Goal: Task Accomplishment & Management: Complete application form

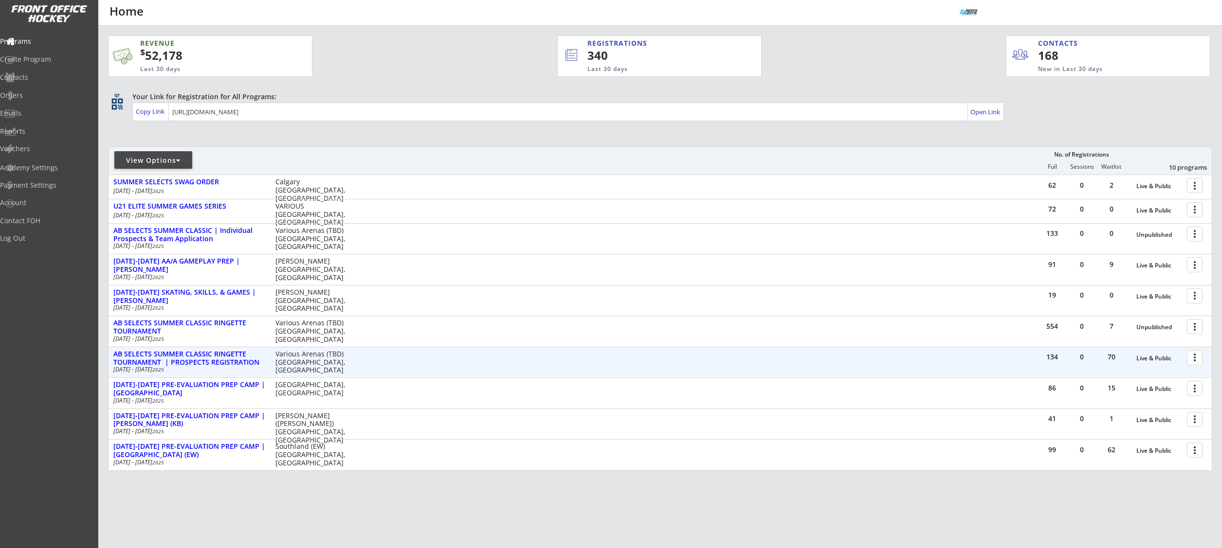
scroll to position [35, 0]
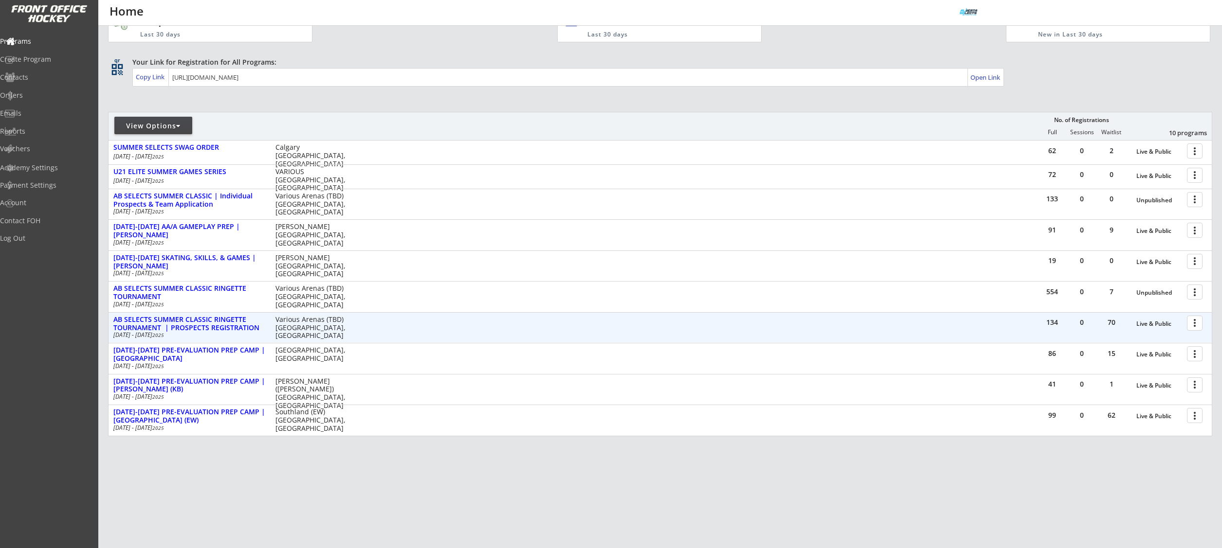
click at [1191, 327] on div at bounding box center [1196, 322] width 17 height 17
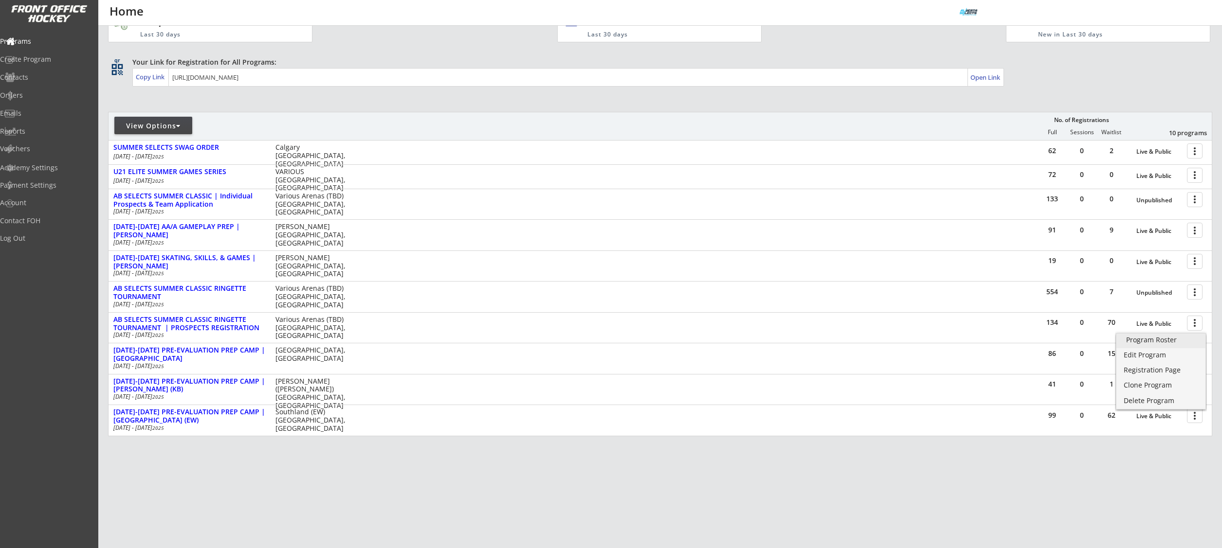
click at [1189, 339] on div "Program Roster" at bounding box center [1161, 340] width 70 height 7
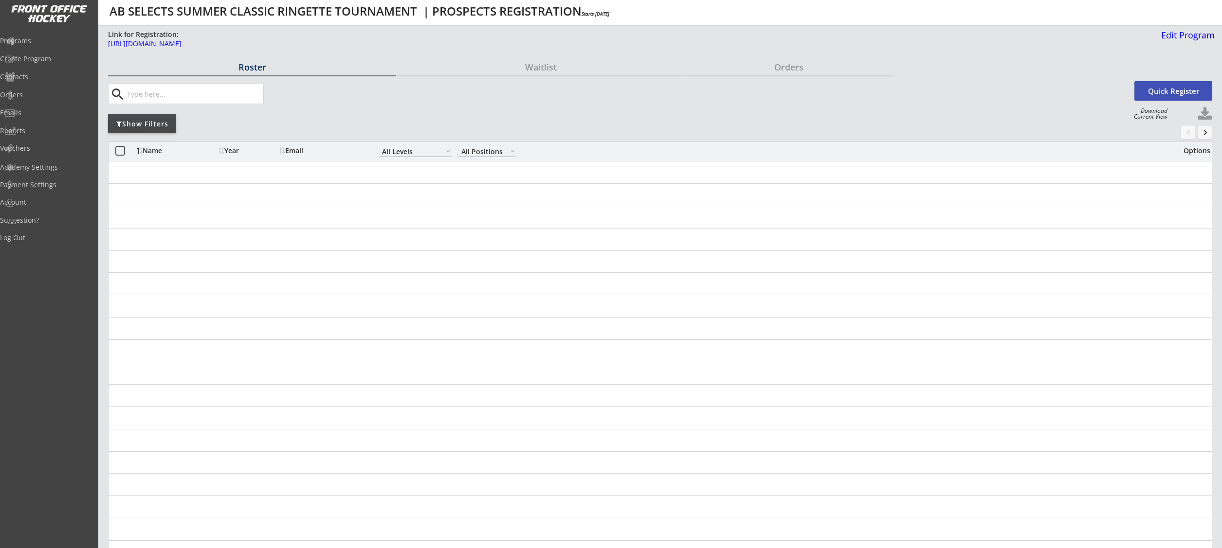
select select ""All Levels""
select select ""All Positions""
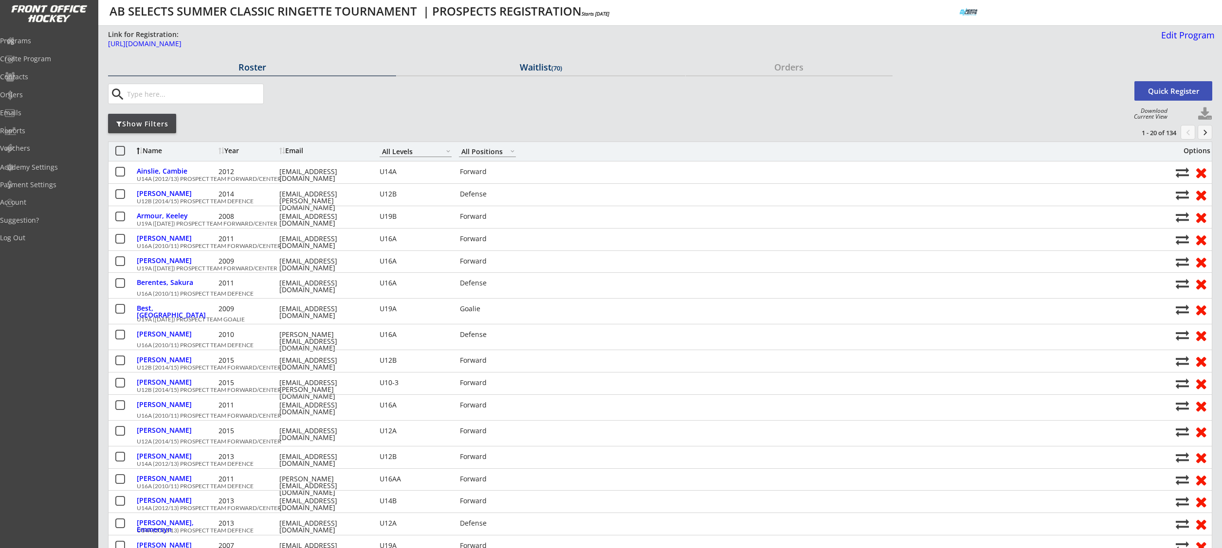
click at [528, 72] on div "Waitlist (70)" at bounding box center [541, 67] width 288 height 9
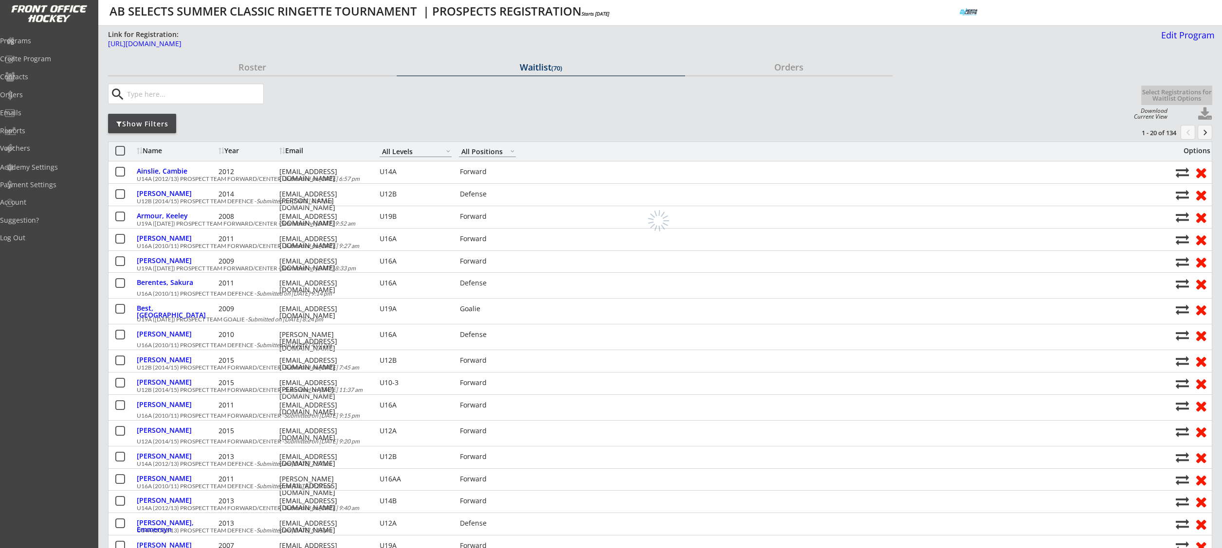
click at [150, 121] on div "Show Filters" at bounding box center [142, 124] width 68 height 10
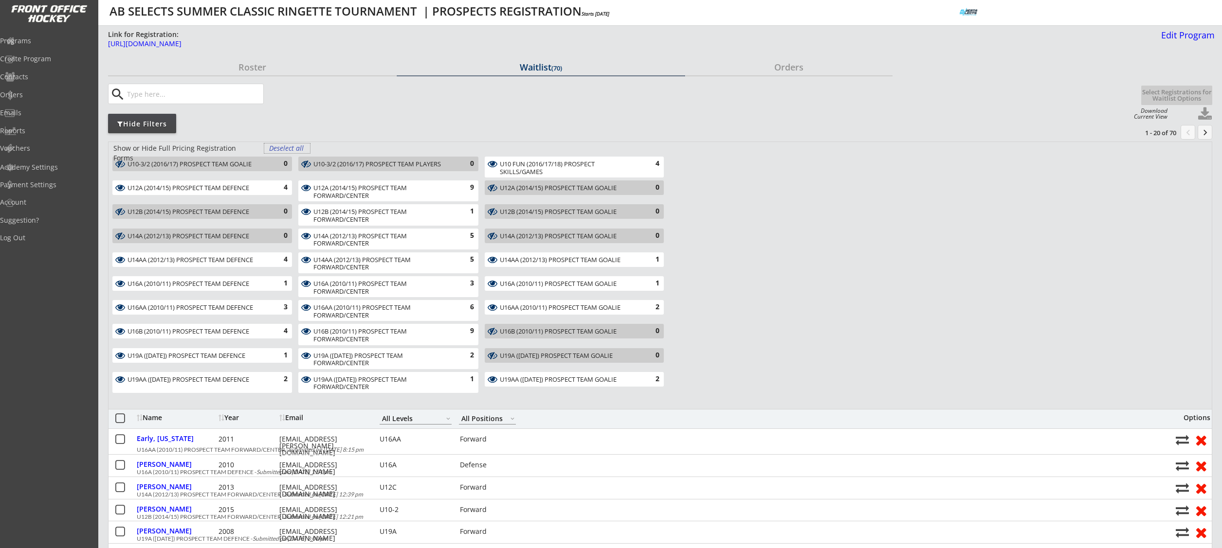
click at [284, 147] on div "Deselect all" at bounding box center [287, 149] width 36 height 10
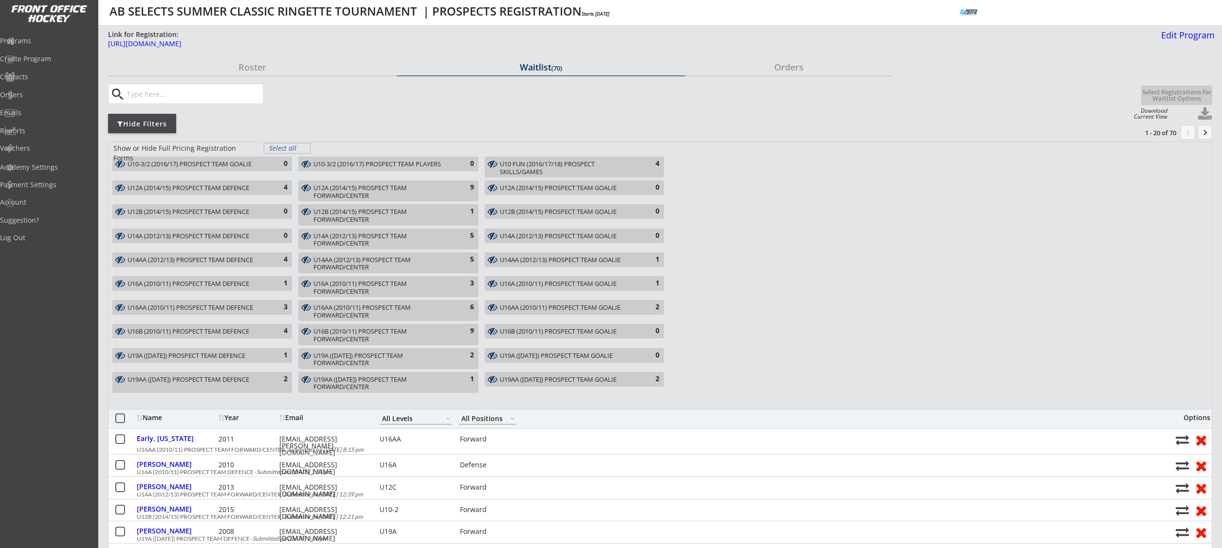
click at [392, 333] on div "U16B (2010/11) PROSPECT TEAM FORWARD/CENTER" at bounding box center [382, 335] width 138 height 15
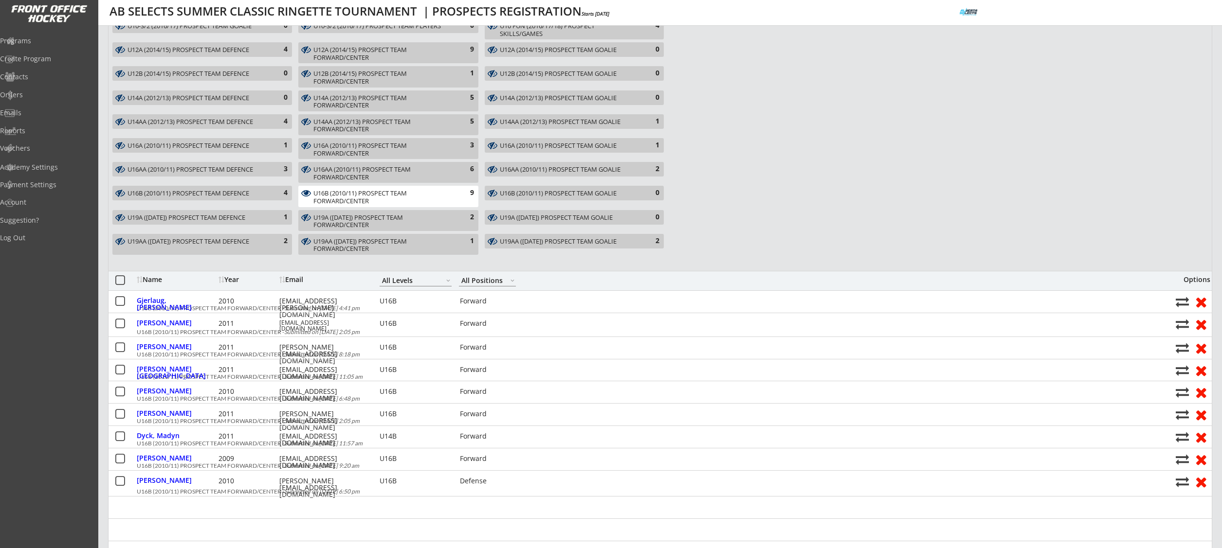
scroll to position [140, 0]
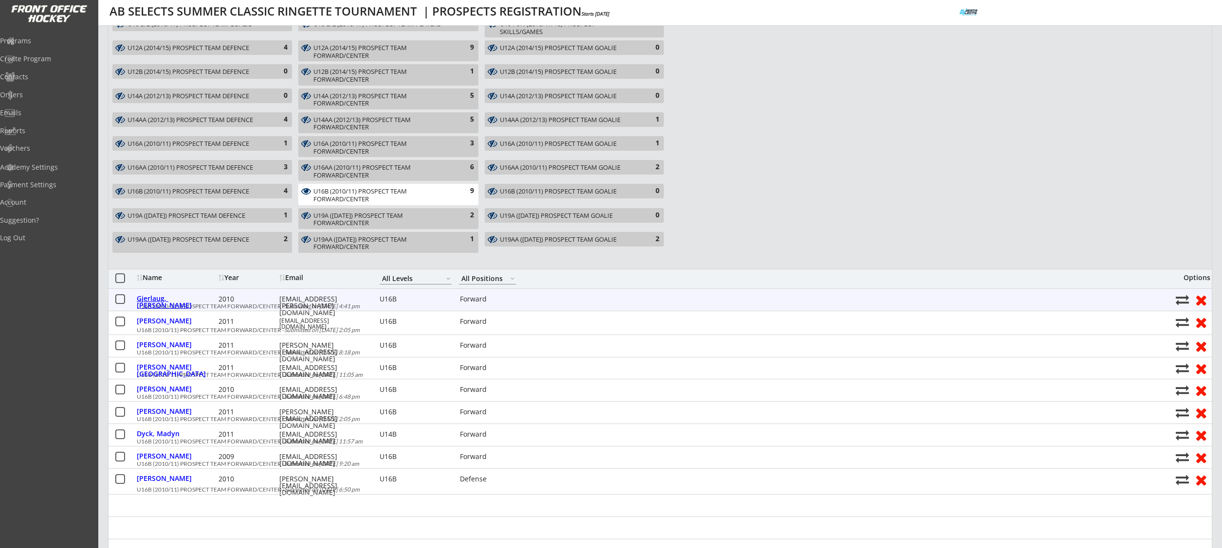
click at [172, 300] on div "Gjerlaug, [PERSON_NAME]" at bounding box center [176, 302] width 79 height 14
select select ""Forward""
select select ""U16B""
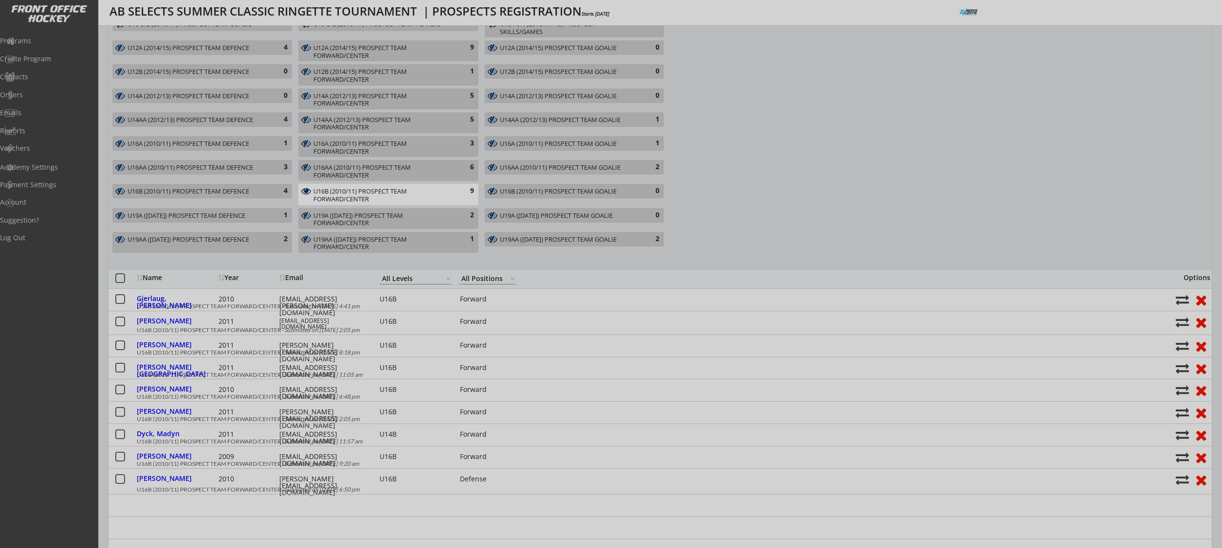
type input "[DEMOGRAPHIC_DATA]"
type input "U16B"
type input "No"
select select ""No""
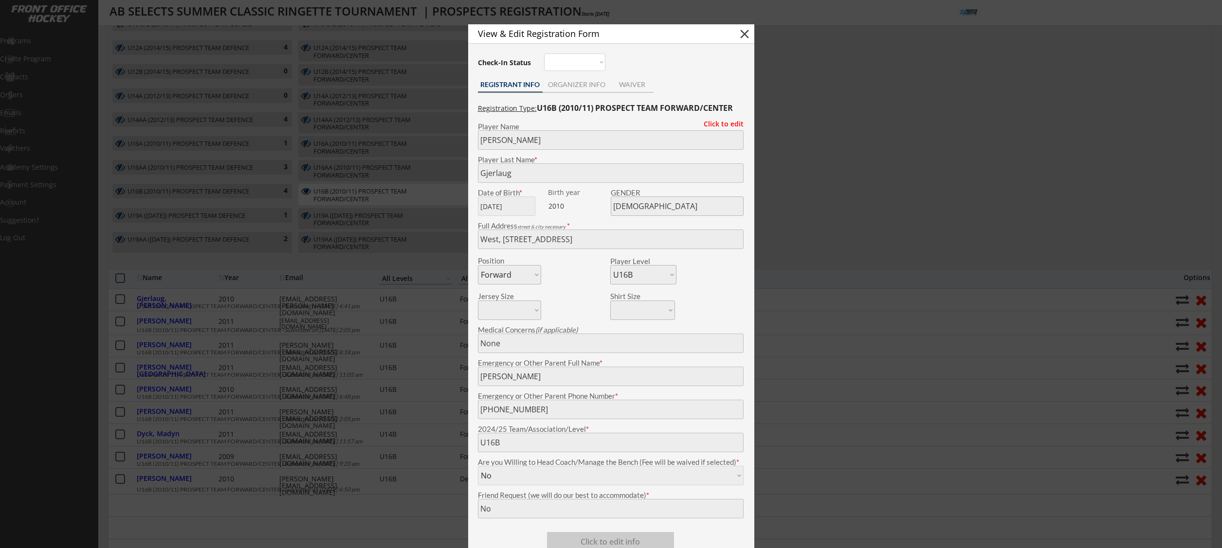
drag, startPoint x: 442, startPoint y: 331, endPoint x: 314, endPoint y: 324, distance: 128.2
click at [442, 331] on div at bounding box center [611, 274] width 1222 height 548
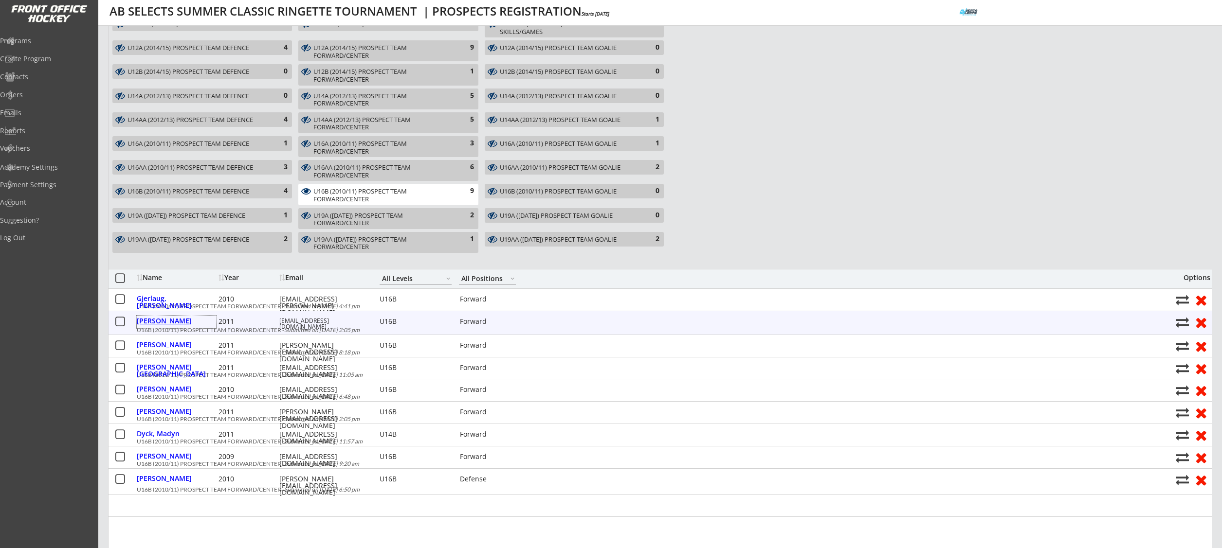
click at [162, 323] on div "[PERSON_NAME]" at bounding box center [176, 321] width 79 height 7
type input "[PERSON_NAME]"
type input "[DATE]"
type input "Mr [PERSON_NAME], [STREET_ADDRESS]"
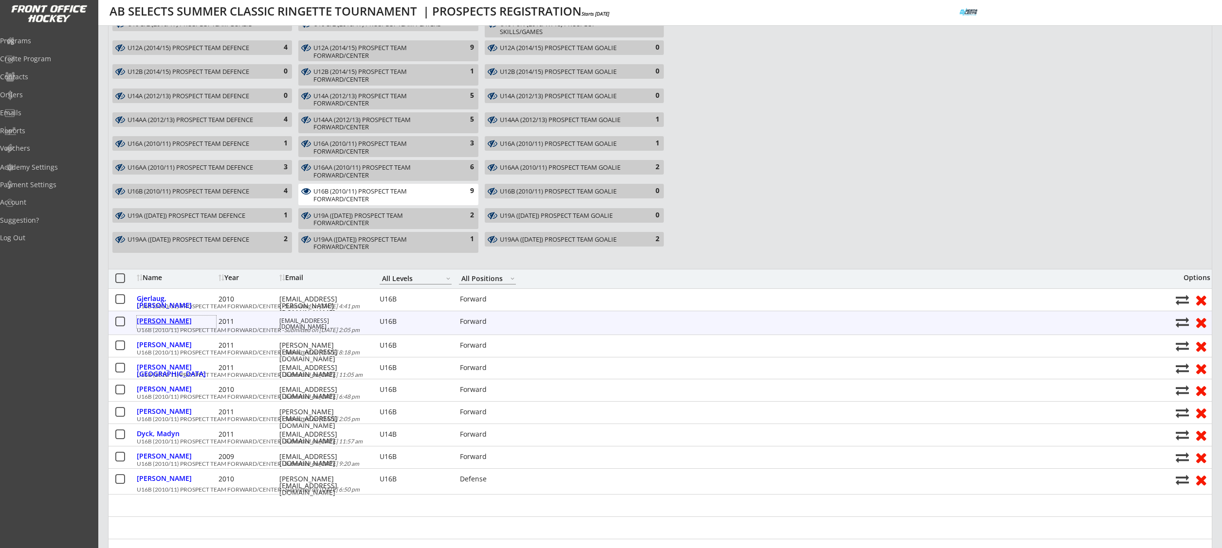
type input "[PERSON_NAME]"
type input "[PHONE_NUMBER]"
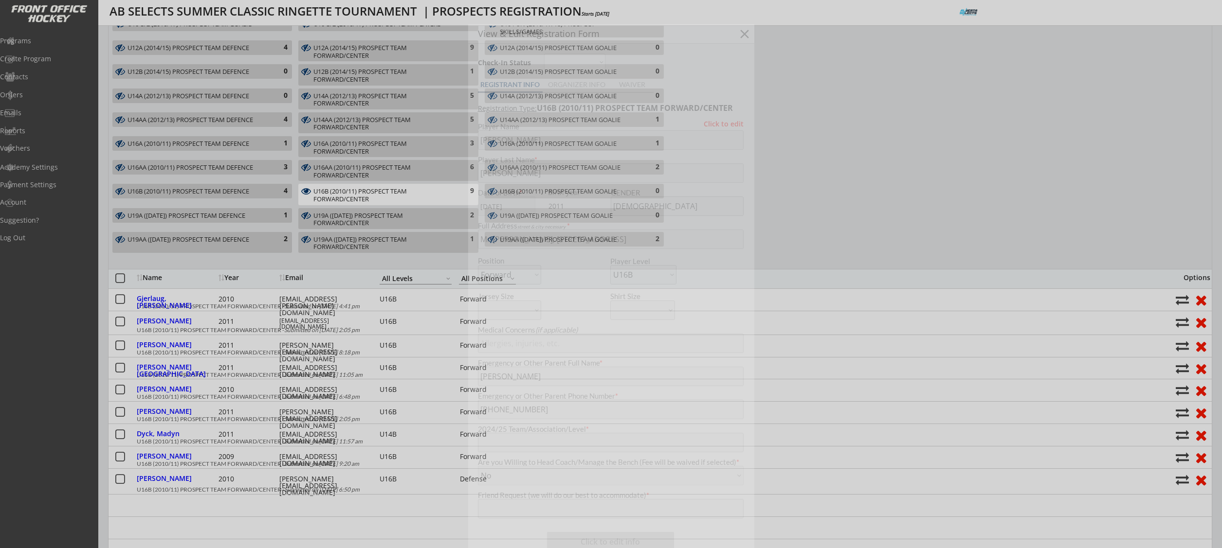
type input "Bow View U14C Misfits"
type input "[PERSON_NAME], [PERSON_NAME] or [PERSON_NAME]"
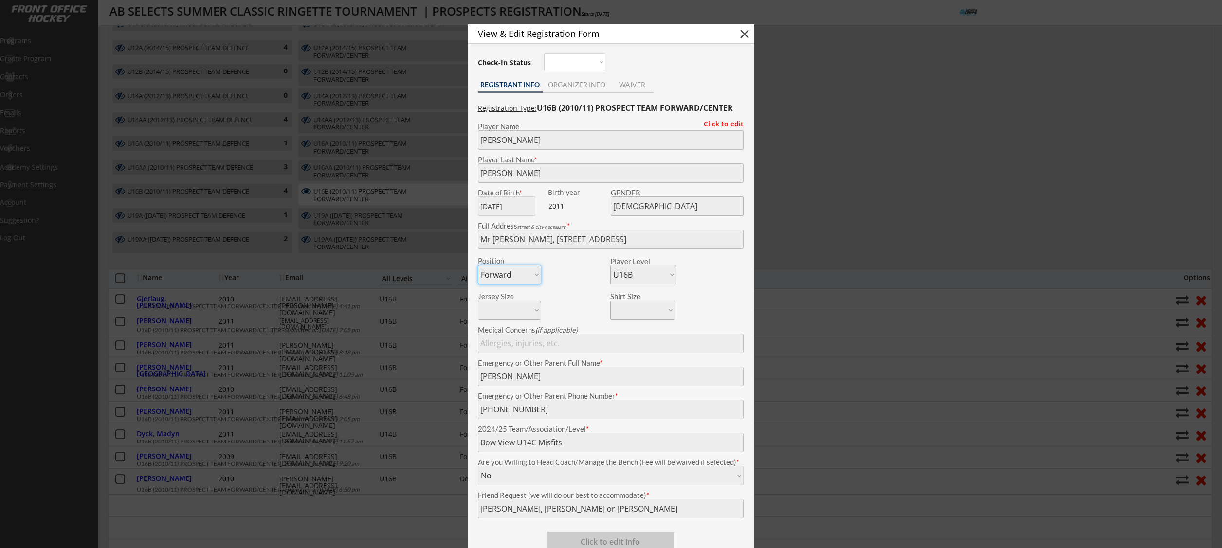
click at [453, 355] on div at bounding box center [611, 274] width 1222 height 548
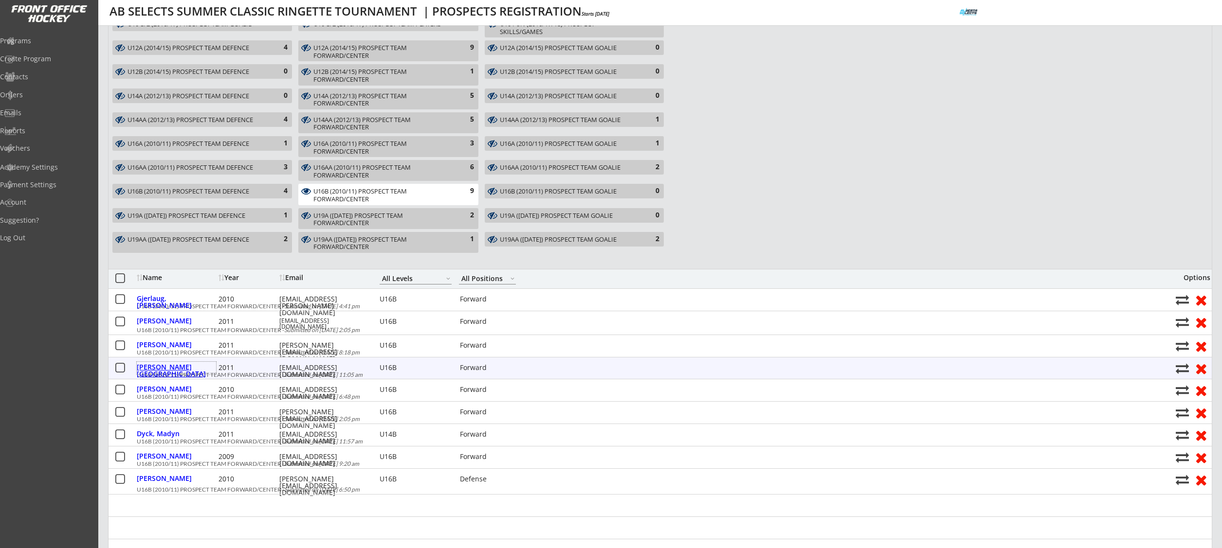
click at [182, 367] on div "[PERSON_NAME][GEOGRAPHIC_DATA]" at bounding box center [176, 371] width 79 height 14
type input "Alyssa"
type input "Wheaton"
type input "[DATE]"
type input "[STREET_ADDRESS]"
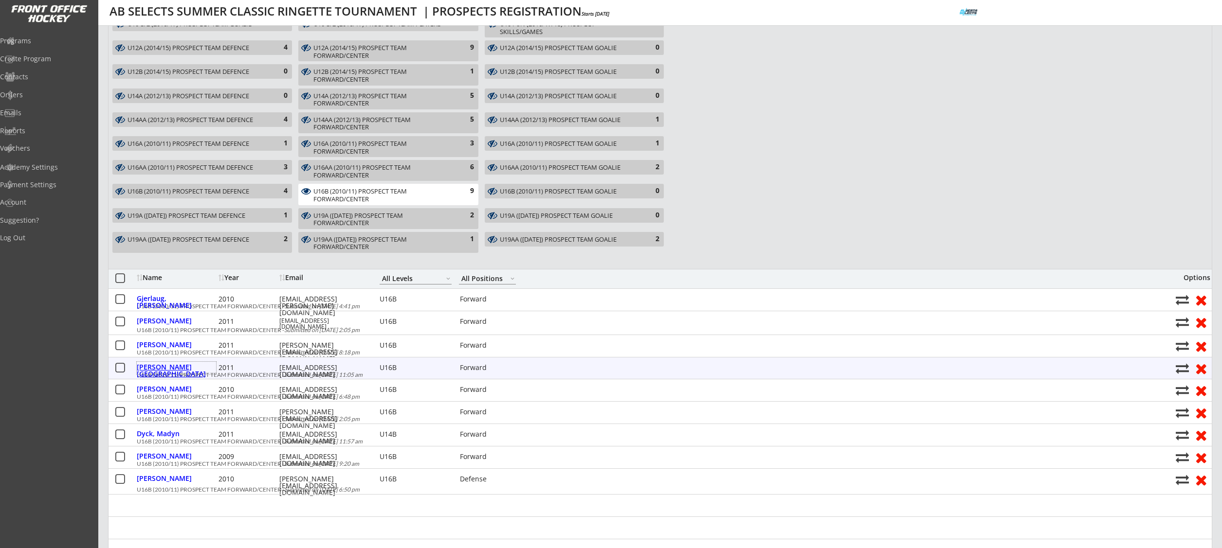
type input "None"
type input "[PERSON_NAME]"
type input "[PHONE_NUMBER]"
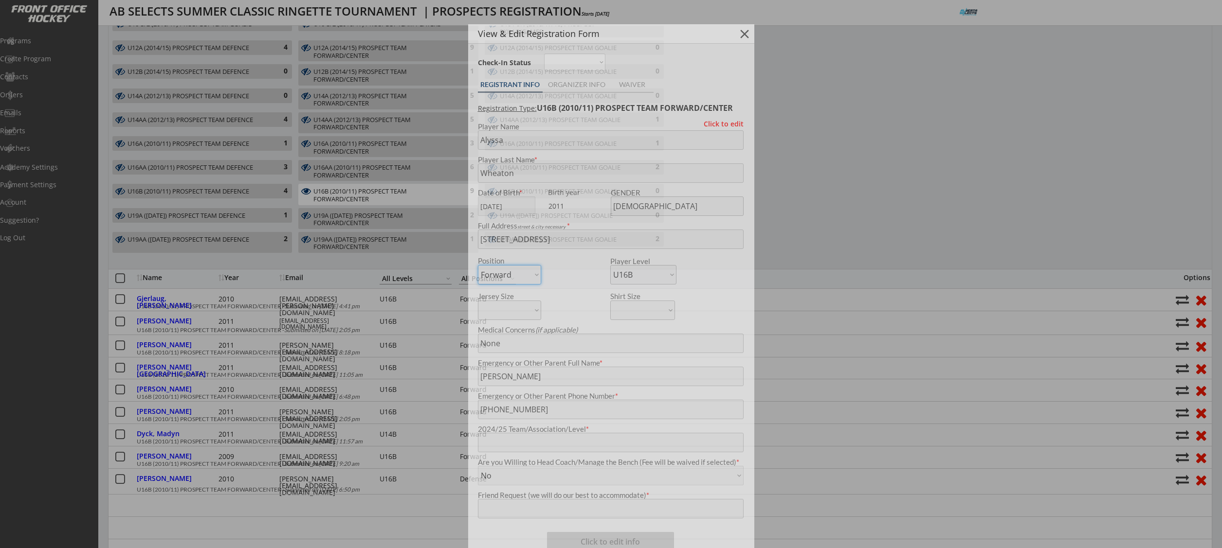
type input "14c"
type input "NA"
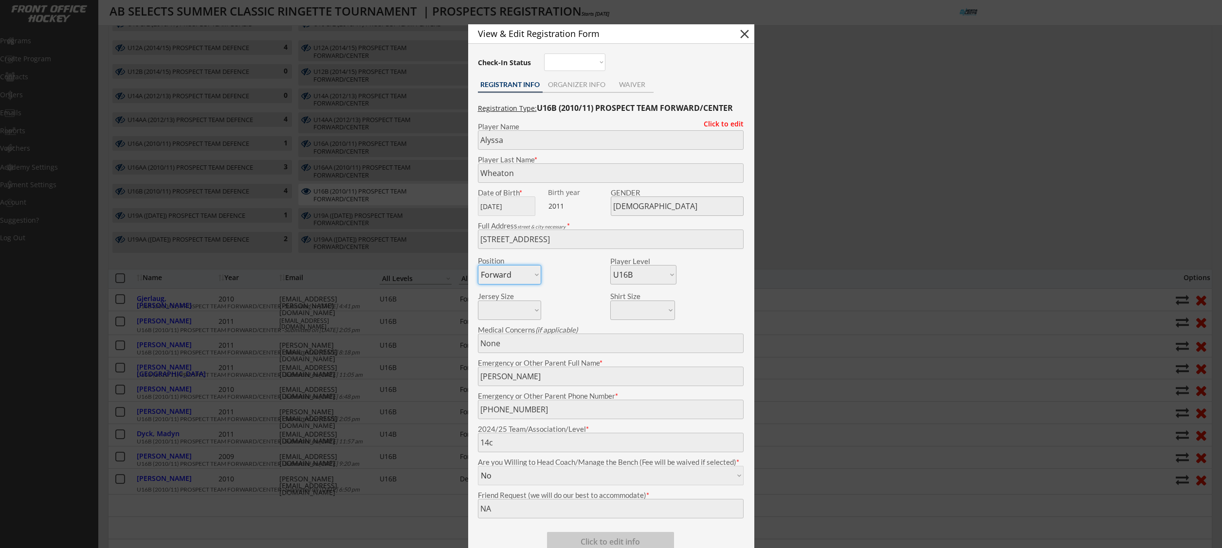
click at [182, 367] on div at bounding box center [611, 274] width 1222 height 548
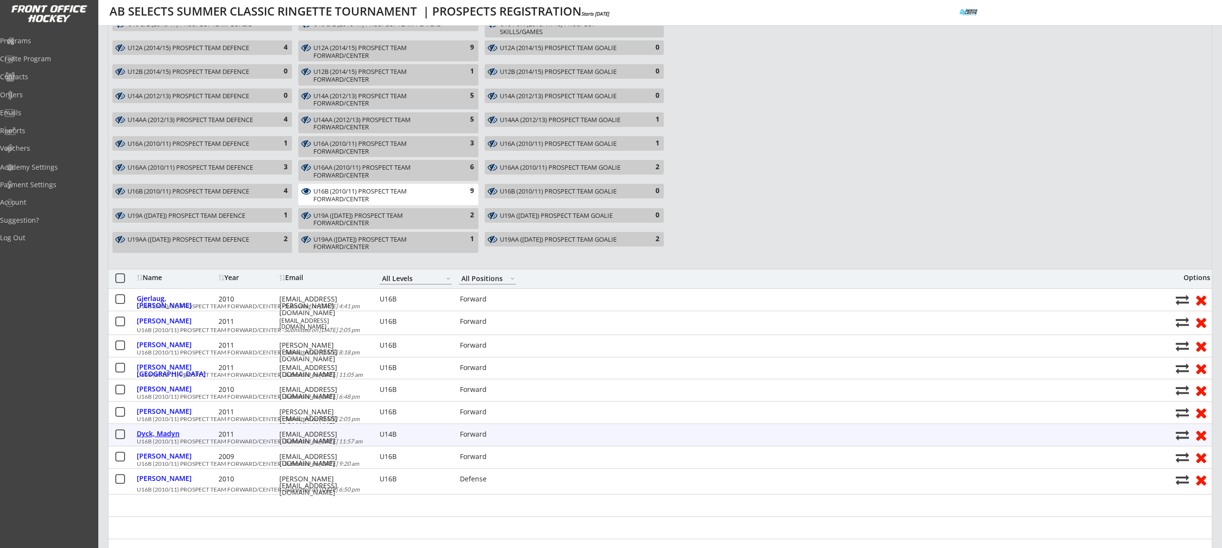
click at [170, 435] on div "Dyck, Madyn" at bounding box center [176, 434] width 79 height 7
type input "Madyn"
type input "Dyck"
type input "[DATE]"
type input "[STREET_ADDRESS]"
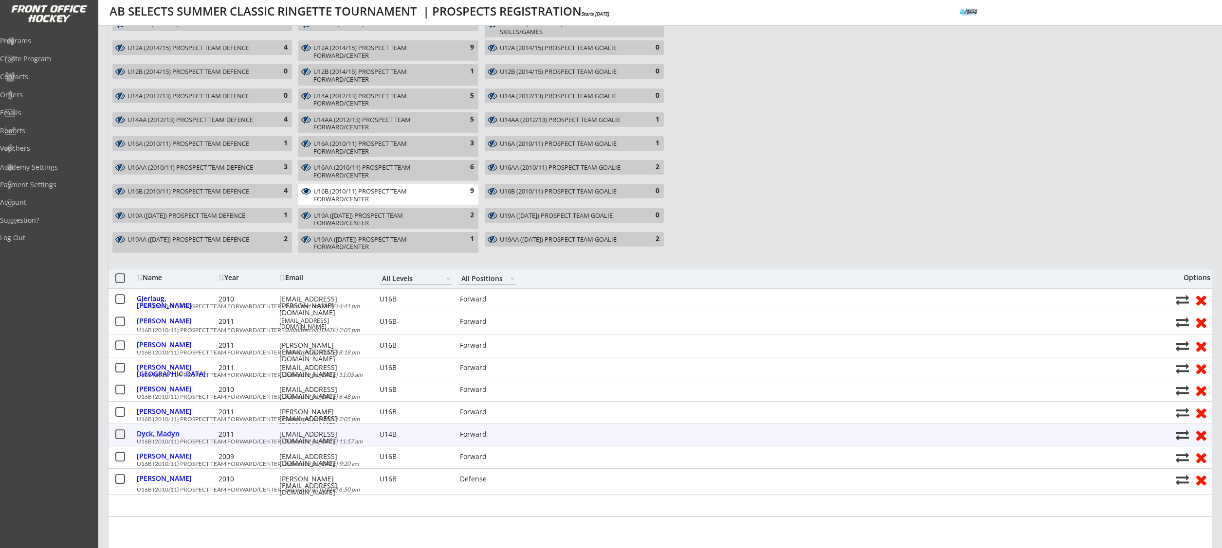
select select ""U14B""
type input "[PERSON_NAME]"
type input "[PHONE_NUMBER]"
type input "U14B"
type input "[PERSON_NAME]"
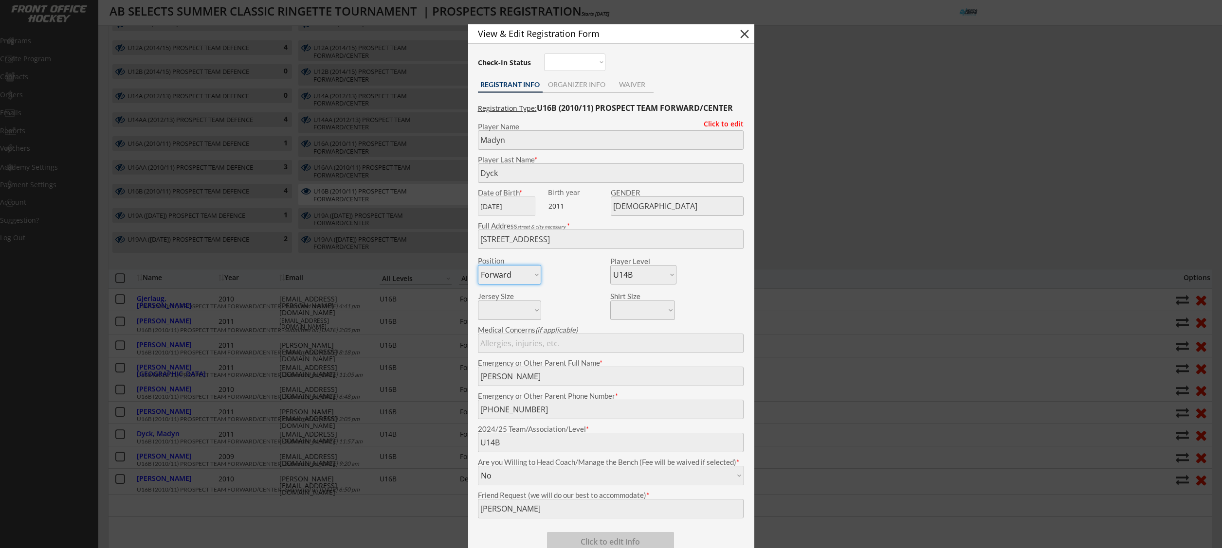
click at [170, 435] on div at bounding box center [611, 274] width 1222 height 548
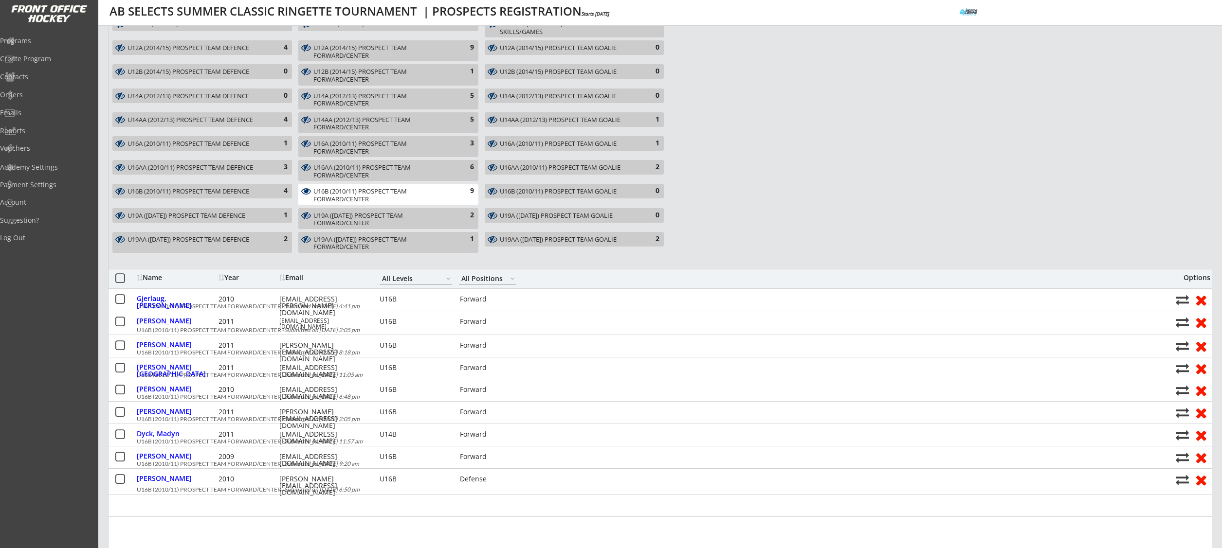
click at [802, 197] on div "Show or Hide Full Pricing Registration Forms Deselect all U10-3/2 (2016/17) PRO…" at bounding box center [660, 135] width 1104 height 268
drag, startPoint x: 447, startPoint y: 192, endPoint x: 410, endPoint y: 190, distance: 37.0
click at [447, 192] on div "U16B (2010/11) PROSPECT TEAM FORWARD/CENTER" at bounding box center [382, 195] width 138 height 15
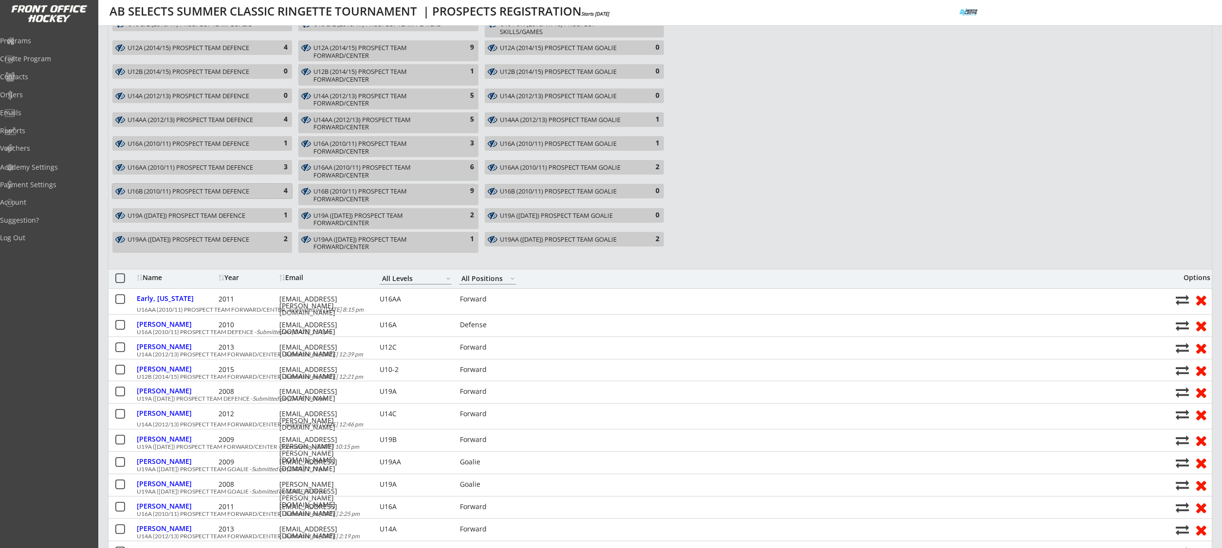
click at [281, 191] on div "4" at bounding box center [277, 191] width 19 height 10
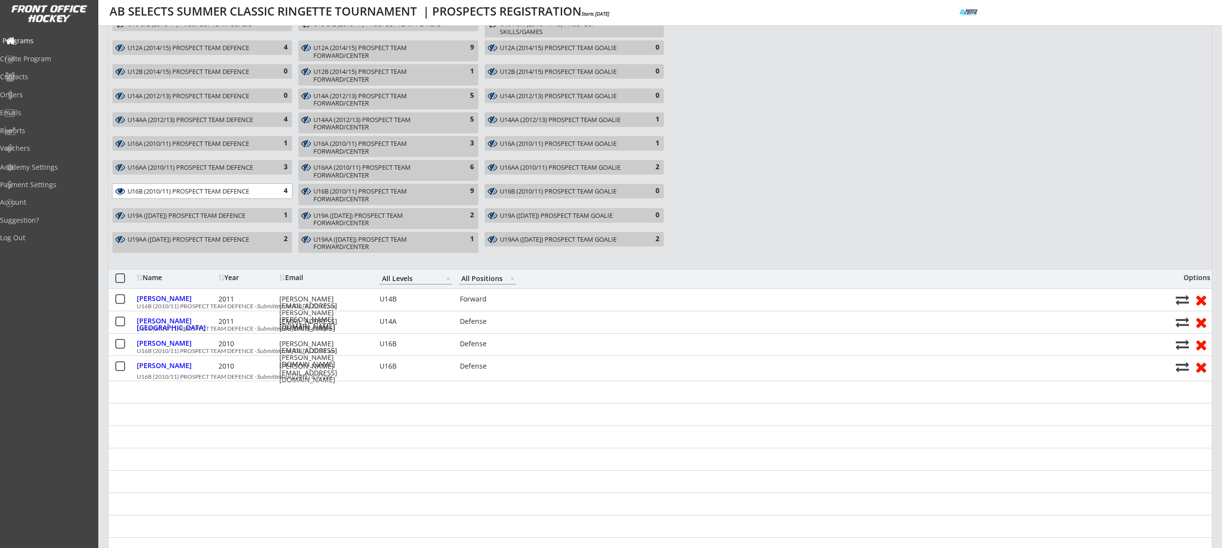
click at [48, 43] on div "Programs" at bounding box center [46, 40] width 88 height 7
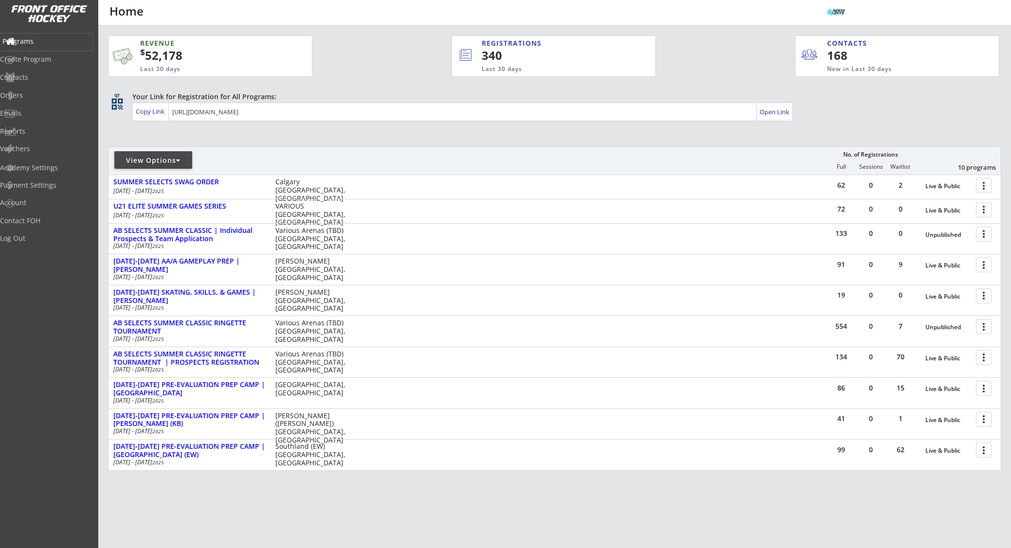
click at [29, 40] on div "Programs" at bounding box center [46, 41] width 88 height 7
